Goal: Information Seeking & Learning: Check status

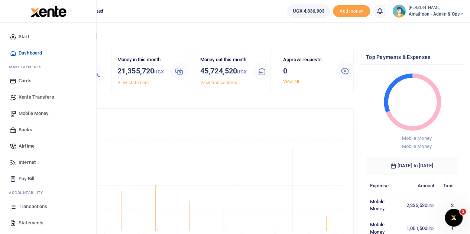
click at [37, 205] on span "Transactions" at bounding box center [33, 206] width 29 height 7
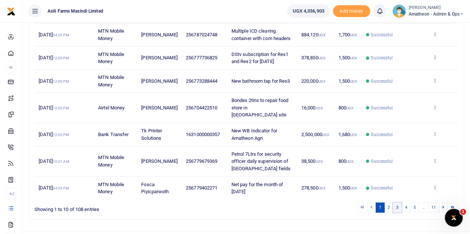
click at [401, 203] on link "3" at bounding box center [396, 208] width 9 height 10
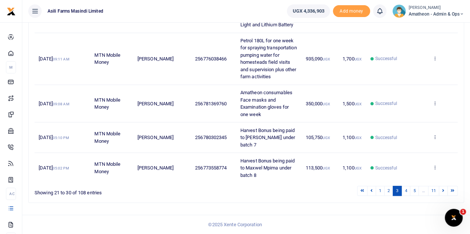
scroll to position [278, 0]
click at [435, 106] on icon at bounding box center [434, 103] width 5 height 5
click at [415, 124] on link "View details" at bounding box center [407, 129] width 59 height 10
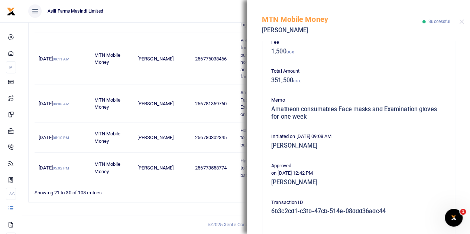
scroll to position [0, 0]
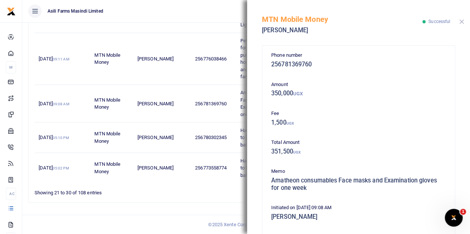
click at [463, 23] on button "Close" at bounding box center [461, 21] width 5 height 5
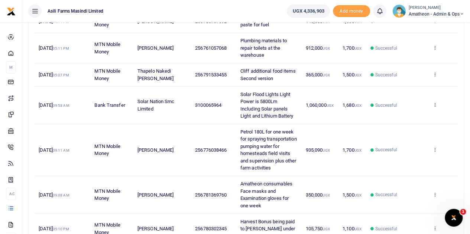
scroll to position [167, 0]
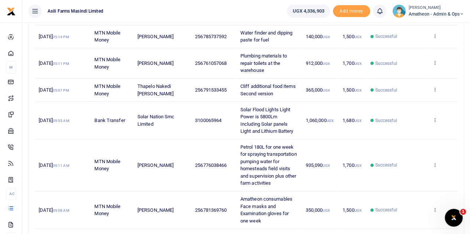
click at [437, 41] on td "View details Send again" at bounding box center [443, 36] width 30 height 23
click at [435, 39] on icon at bounding box center [434, 35] width 5 height 5
click at [405, 53] on link "View details" at bounding box center [407, 55] width 59 height 10
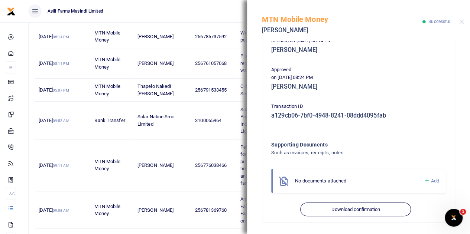
scroll to position [0, 0]
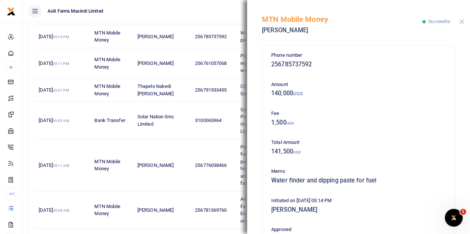
click at [461, 20] on button "Close" at bounding box center [461, 21] width 5 height 5
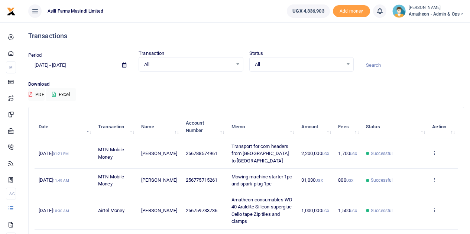
scroll to position [186, 0]
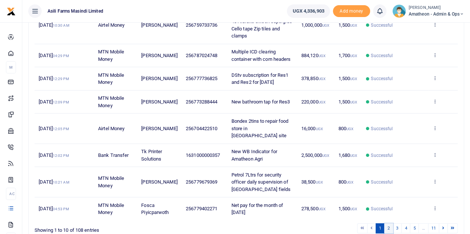
click at [392, 224] on link "2" at bounding box center [388, 229] width 9 height 10
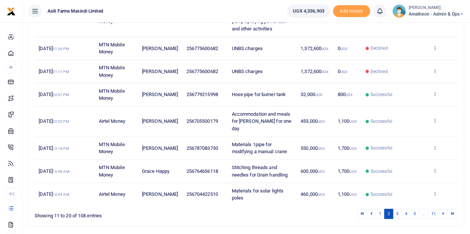
scroll to position [199, 0]
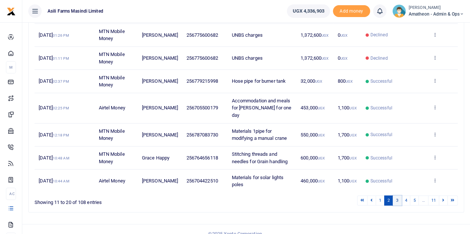
click at [398, 196] on link "3" at bounding box center [396, 201] width 9 height 10
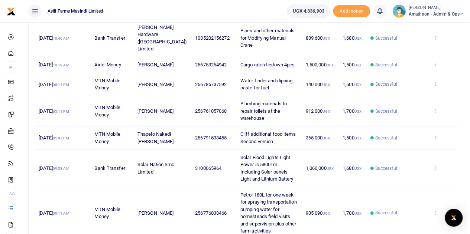
scroll to position [130, 0]
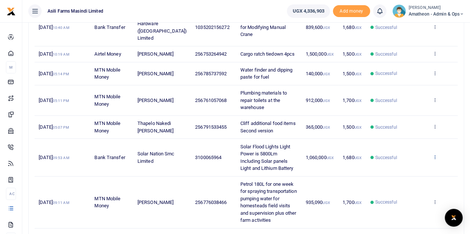
click at [436, 160] on icon at bounding box center [434, 156] width 5 height 5
click at [405, 182] on link "View details" at bounding box center [407, 183] width 59 height 10
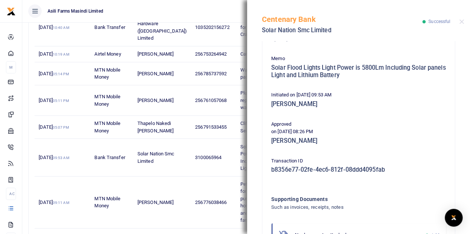
scroll to position [0, 0]
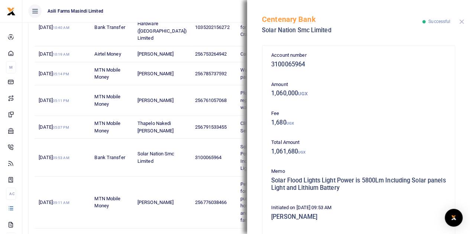
click at [460, 22] on button "Close" at bounding box center [461, 21] width 5 height 5
